Goal: Navigation & Orientation: Find specific page/section

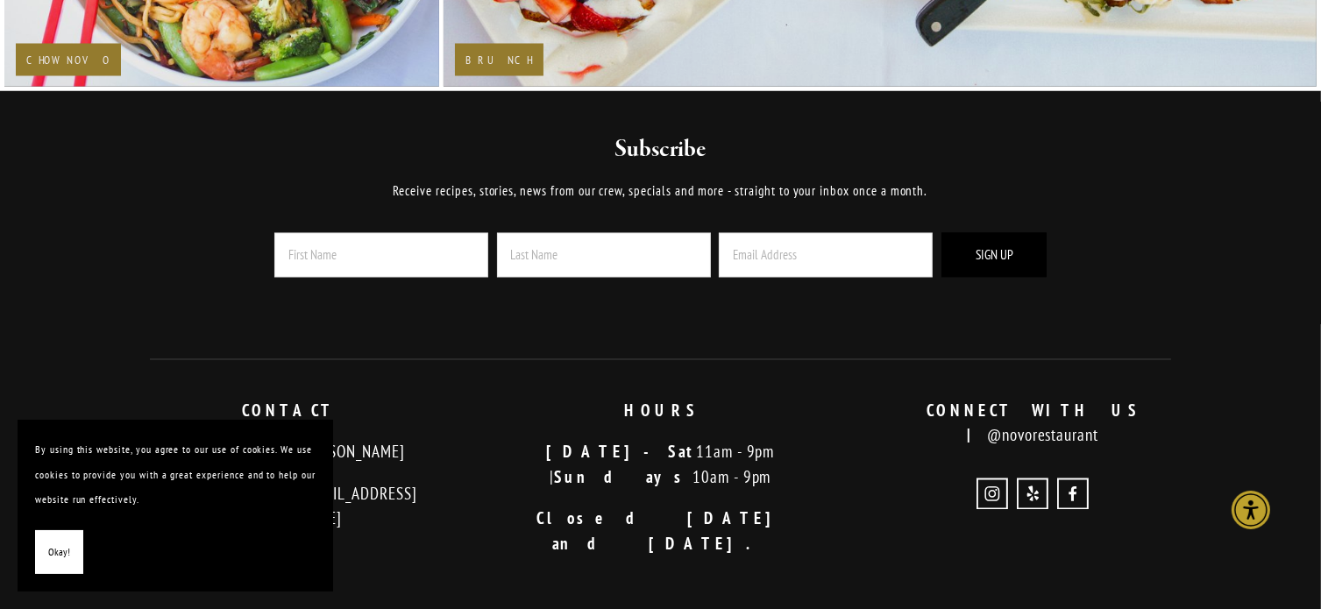
scroll to position [3508, 0]
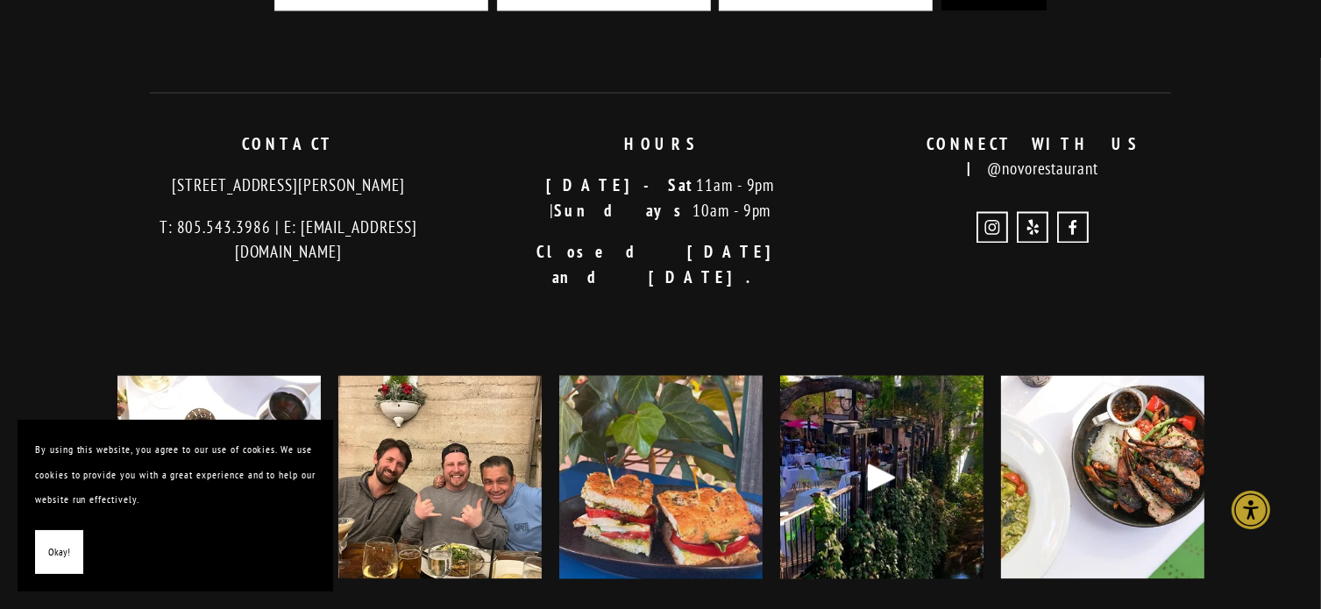
click at [72, 546] on button "Okay!" at bounding box center [59, 553] width 48 height 45
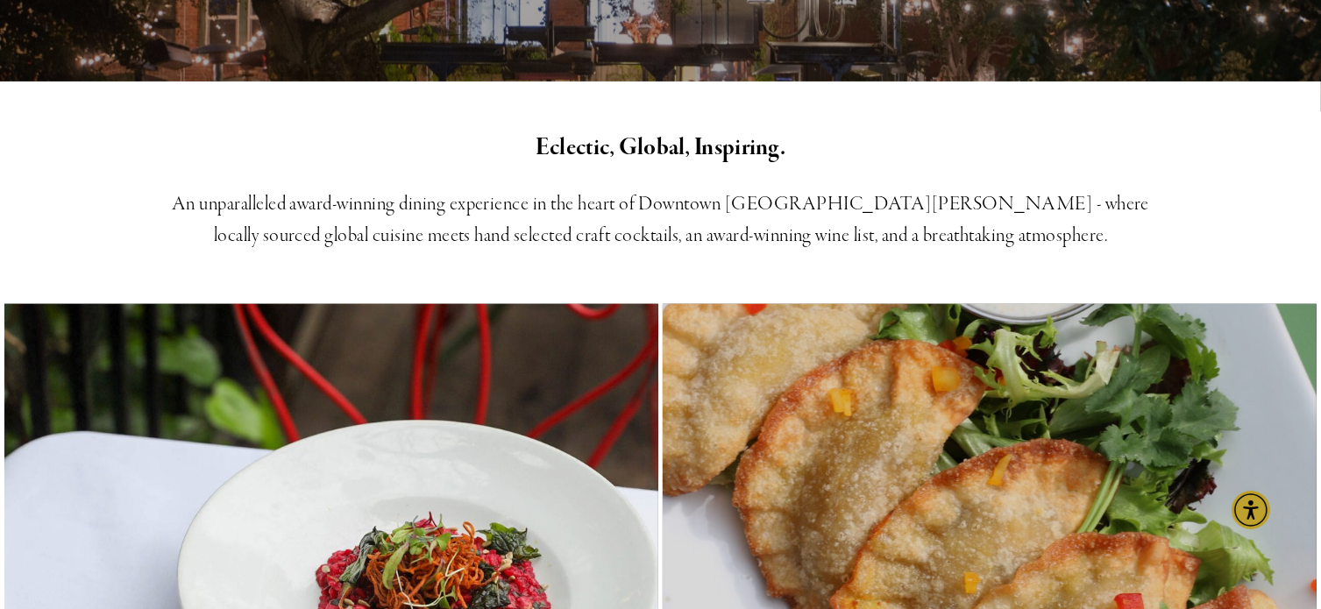
scroll to position [0, 0]
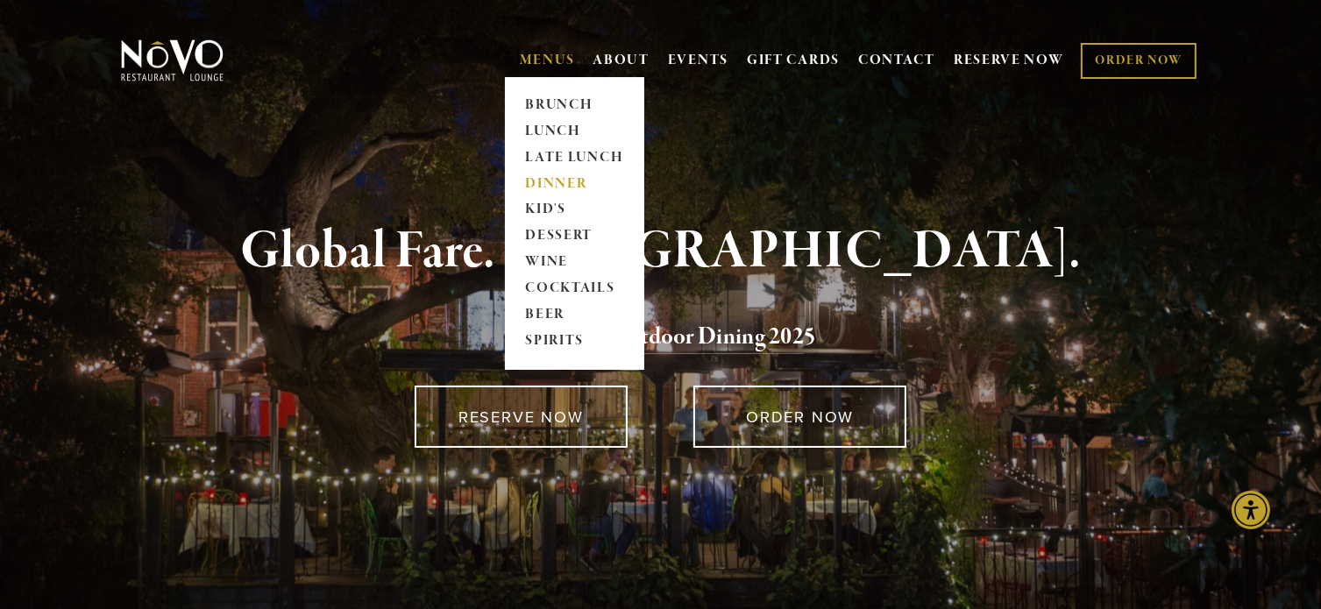
click at [543, 178] on link "DINNER" at bounding box center [575, 184] width 110 height 26
